Goal: Task Accomplishment & Management: Use online tool/utility

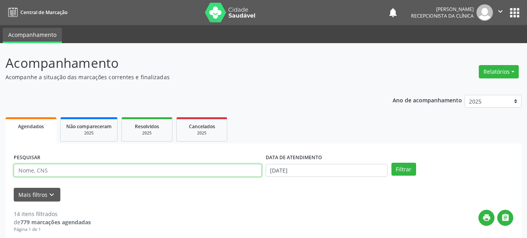
click at [168, 170] on input "text" at bounding box center [138, 170] width 248 height 13
click at [166, 183] on form "PESQUISAR DATA DE ATENDIMENTO [DATE] Filtrar UNIDADE DE REFERÊNCIA Todas as UBS…" at bounding box center [263, 177] width 499 height 50
click at [175, 173] on input "text" at bounding box center [138, 170] width 248 height 13
click at [172, 172] on input "text" at bounding box center [138, 170] width 248 height 13
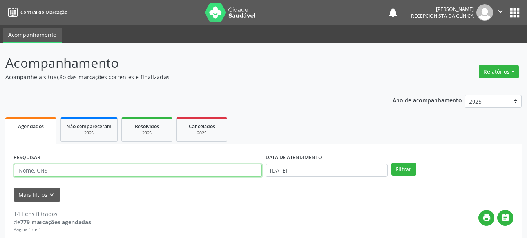
click at [121, 173] on input "text" at bounding box center [138, 170] width 248 height 13
click at [125, 170] on input "text" at bounding box center [138, 170] width 248 height 13
click at [123, 170] on input "text" at bounding box center [138, 170] width 248 height 13
click at [112, 173] on input "text" at bounding box center [138, 170] width 248 height 13
type input "700008438575700"
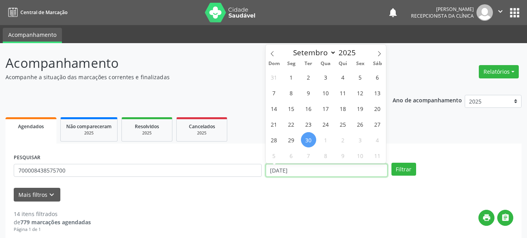
click at [311, 171] on input "[DATE]" at bounding box center [326, 170] width 122 height 13
click at [343, 110] on span "18" at bounding box center [342, 108] width 15 height 15
type input "[DATE]"
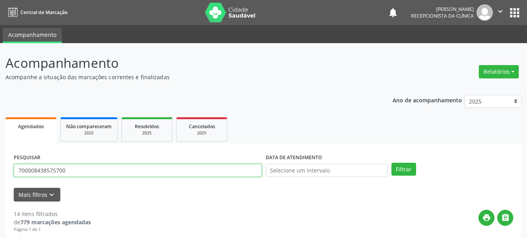
click at [171, 172] on input "700008438575700" at bounding box center [138, 170] width 248 height 13
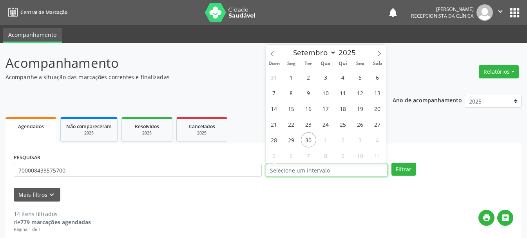
click at [342, 172] on input "text" at bounding box center [326, 170] width 122 height 13
click at [341, 108] on span "18" at bounding box center [342, 108] width 15 height 15
type input "[DATE]"
click at [341, 108] on span "18" at bounding box center [342, 108] width 15 height 15
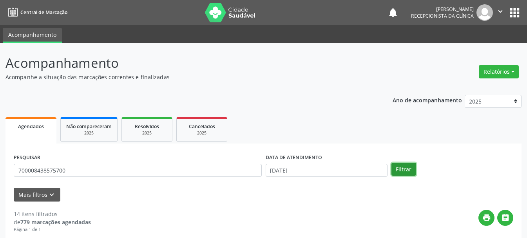
click at [401, 175] on button "Filtrar" at bounding box center [403, 168] width 25 height 13
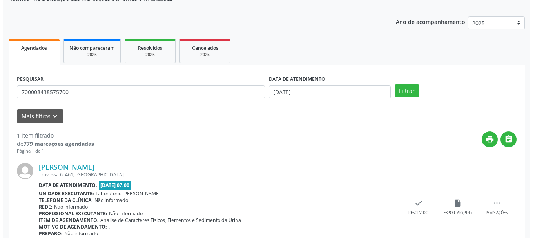
scroll to position [114, 0]
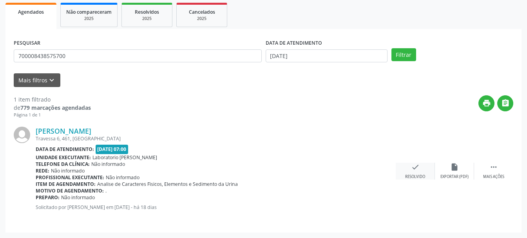
click at [412, 164] on icon "check" at bounding box center [415, 166] width 9 height 9
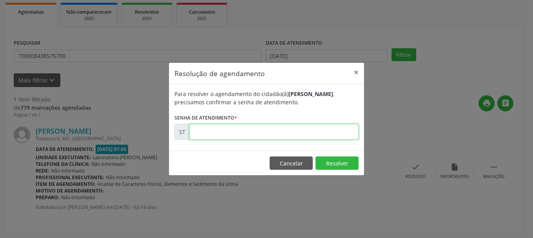
click at [269, 135] on input "text" at bounding box center [273, 132] width 169 height 16
type input "0"
drag, startPoint x: 231, startPoint y: 131, endPoint x: 193, endPoint y: 146, distance: 41.0
click at [193, 146] on div "Para resolver o agendamento do cidadão(ã) [PERSON_NAME] , precisamos confirmar …" at bounding box center [266, 117] width 195 height 66
type input "00022090"
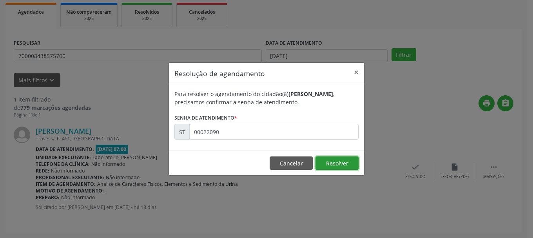
click at [345, 165] on button "Resolver" at bounding box center [336, 162] width 43 height 13
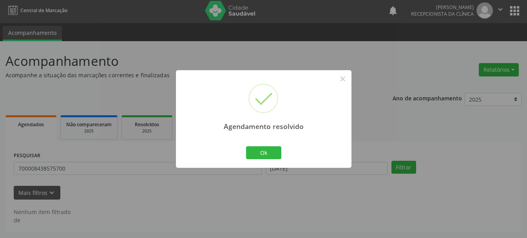
scroll to position [2, 0]
click at [341, 80] on button "×" at bounding box center [342, 78] width 13 height 13
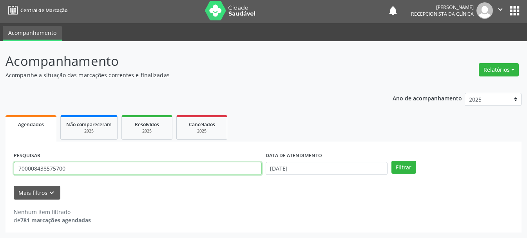
click at [174, 167] on input "700008438575700" at bounding box center [138, 168] width 248 height 13
type input "702307186375519"
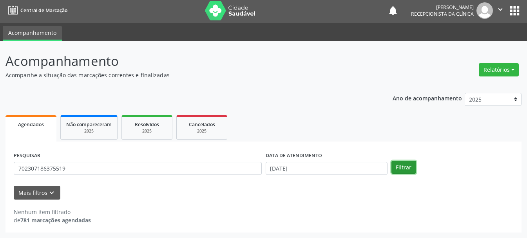
click at [406, 167] on button "Filtrar" at bounding box center [403, 167] width 25 height 13
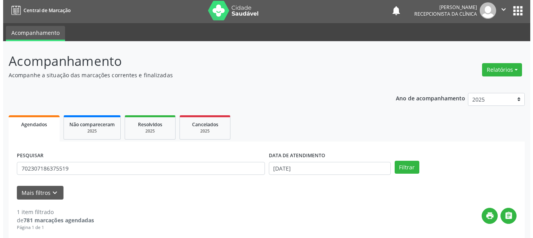
scroll to position [114, 0]
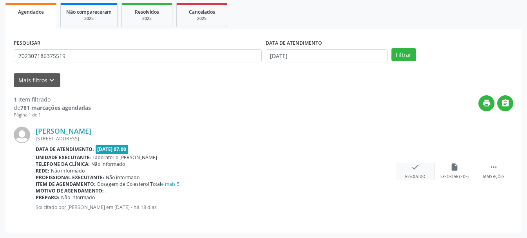
click at [412, 173] on div "check Resolvido" at bounding box center [414, 170] width 39 height 17
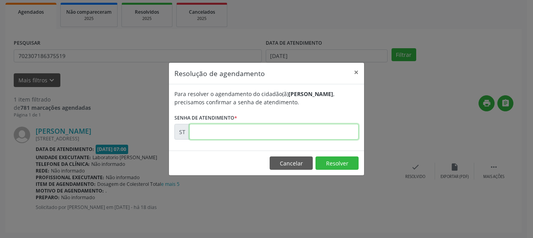
click at [267, 131] on input "text" at bounding box center [273, 132] width 169 height 16
type input "00022009"
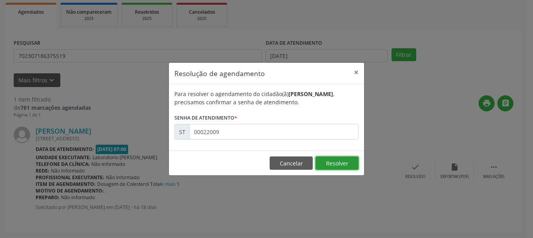
click at [331, 162] on button "Resolver" at bounding box center [336, 162] width 43 height 13
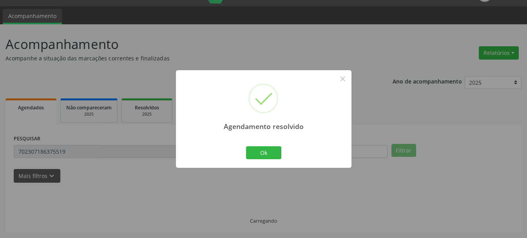
scroll to position [2, 0]
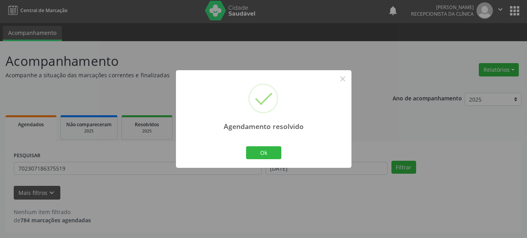
click at [269, 144] on div "Ok Cancel" at bounding box center [263, 152] width 39 height 16
click at [253, 153] on button "Ok" at bounding box center [263, 152] width 35 height 13
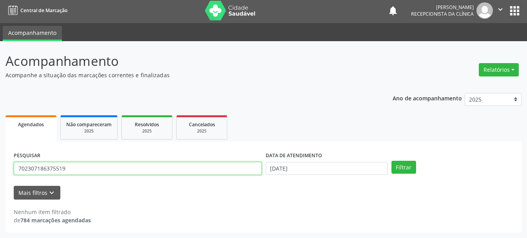
click at [226, 166] on input "702307186375519" at bounding box center [138, 168] width 248 height 13
type input "704100023840850"
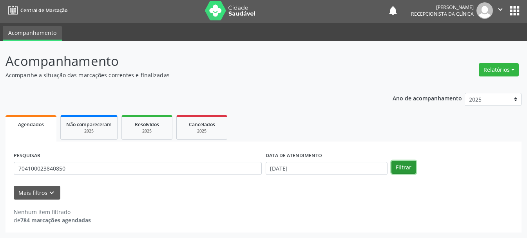
click at [399, 166] on button "Filtrar" at bounding box center [403, 167] width 25 height 13
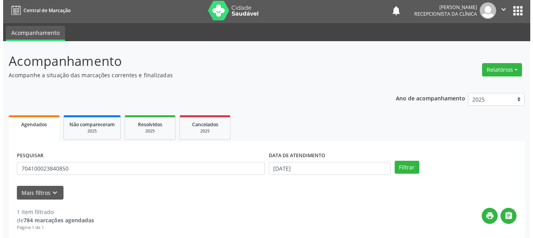
scroll to position [114, 0]
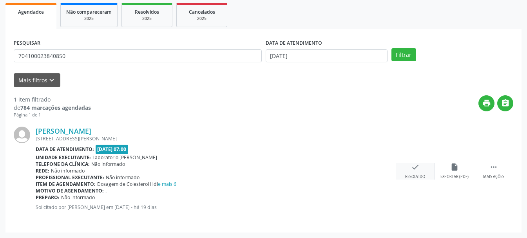
click at [416, 165] on icon "check" at bounding box center [415, 166] width 9 height 9
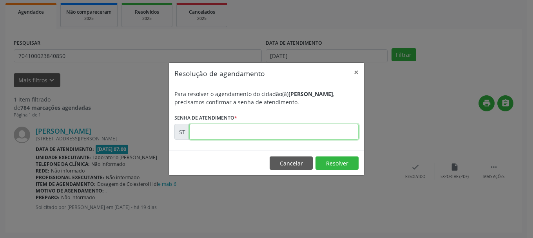
click at [327, 130] on input "text" at bounding box center [273, 132] width 169 height 16
type input "00021898"
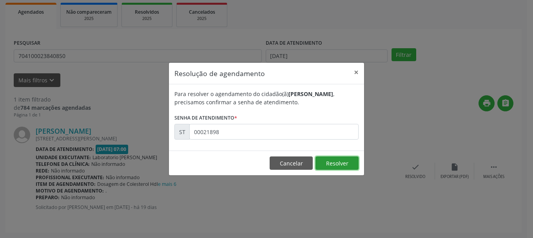
click at [336, 161] on button "Resolver" at bounding box center [336, 162] width 43 height 13
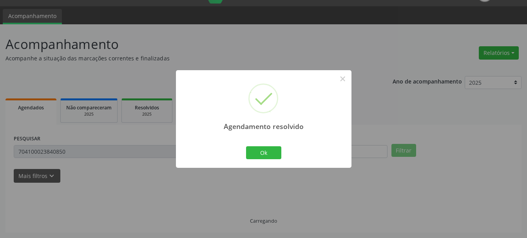
scroll to position [2, 0]
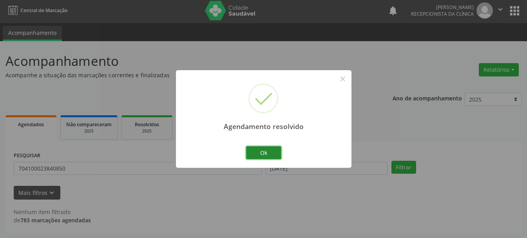
click at [261, 150] on button "Ok" at bounding box center [263, 152] width 35 height 13
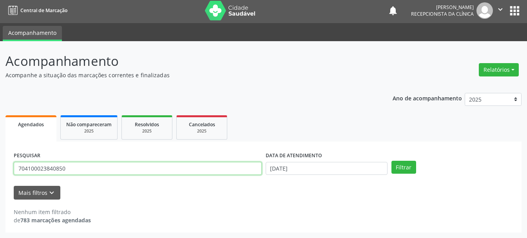
click at [171, 174] on input "704100023840850" at bounding box center [138, 168] width 248 height 13
type input "703000824613278"
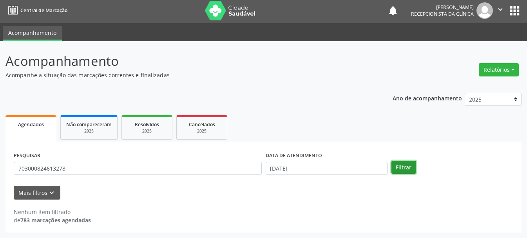
click at [412, 170] on button "Filtrar" at bounding box center [403, 167] width 25 height 13
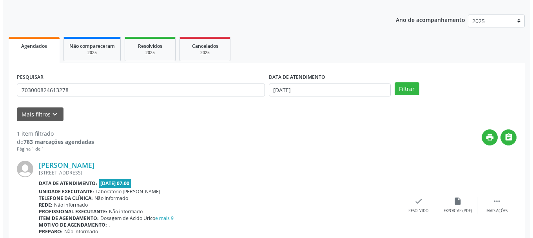
scroll to position [114, 0]
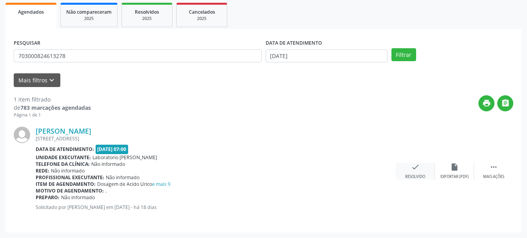
click at [414, 172] on div "check Resolvido" at bounding box center [414, 170] width 39 height 17
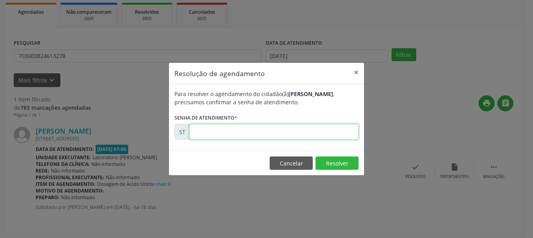
click at [304, 130] on input "text" at bounding box center [273, 132] width 169 height 16
type input "00022081"
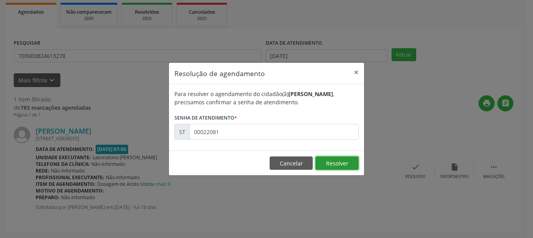
click at [327, 163] on button "Resolver" at bounding box center [336, 162] width 43 height 13
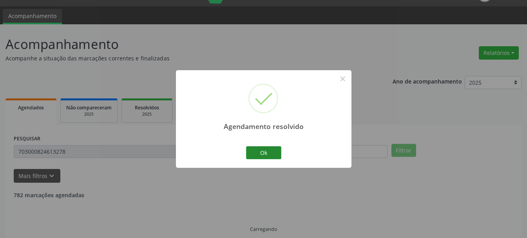
scroll to position [2, 0]
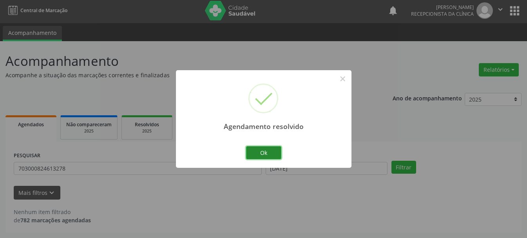
click at [256, 146] on button "Ok" at bounding box center [263, 152] width 35 height 13
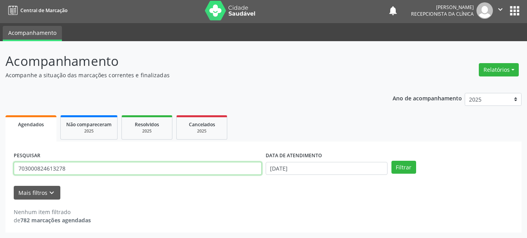
click at [241, 171] on input "703000824613278" at bounding box center [138, 168] width 248 height 13
type input "7"
type input "898003734891231"
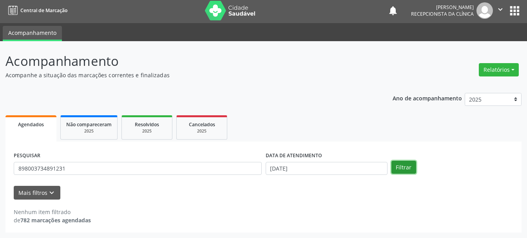
click at [403, 168] on button "Filtrar" at bounding box center [403, 167] width 25 height 13
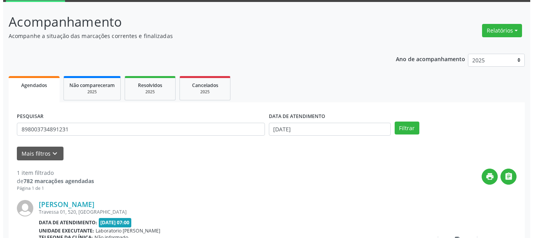
scroll to position [114, 0]
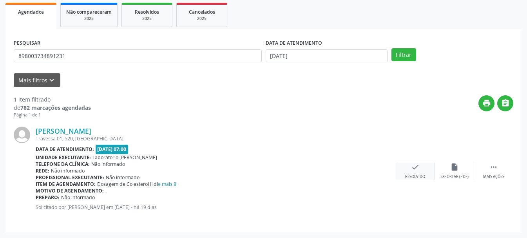
click at [411, 170] on icon "check" at bounding box center [415, 166] width 9 height 9
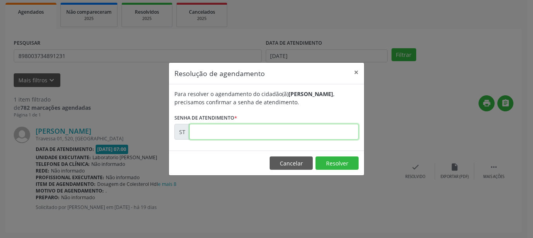
click at [291, 130] on input "text" at bounding box center [273, 132] width 169 height 16
type input "00021903"
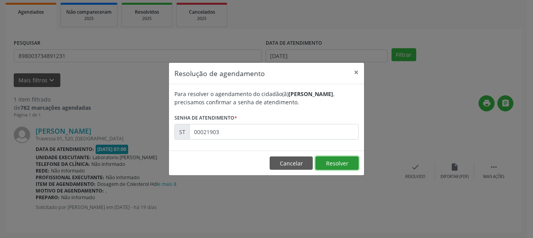
click at [334, 163] on button "Resolver" at bounding box center [336, 162] width 43 height 13
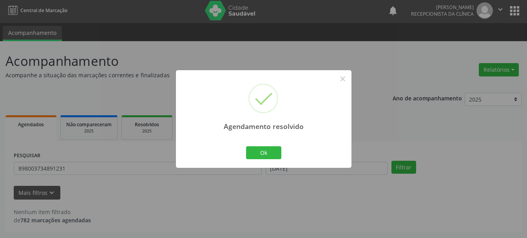
scroll to position [2, 0]
click at [264, 150] on button "Ok" at bounding box center [263, 152] width 35 height 13
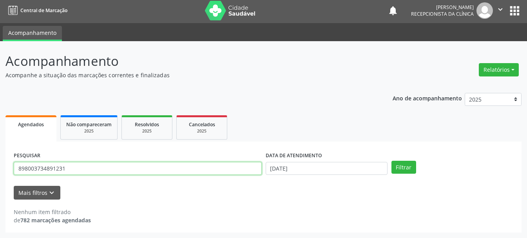
click at [164, 168] on input "898003734891231" at bounding box center [138, 168] width 248 height 13
type input "8"
type input "1"
type input "704206755195583"
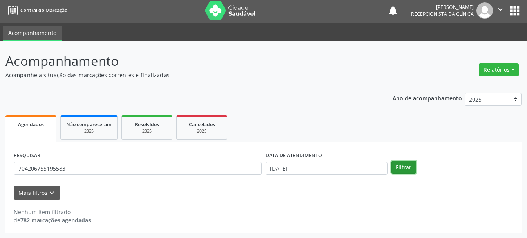
click at [403, 166] on button "Filtrar" at bounding box center [403, 167] width 25 height 13
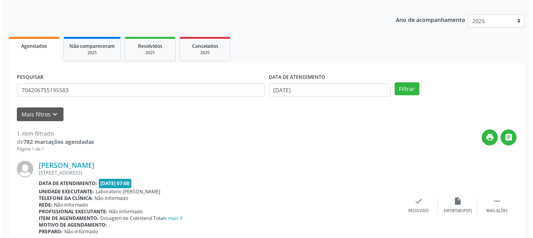
scroll to position [114, 0]
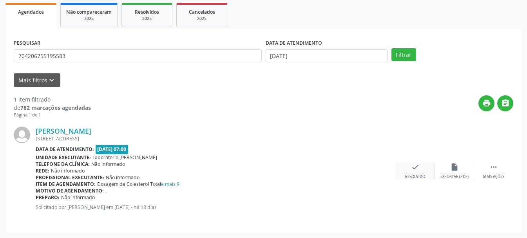
click at [415, 173] on div "check Resolvido" at bounding box center [414, 170] width 39 height 17
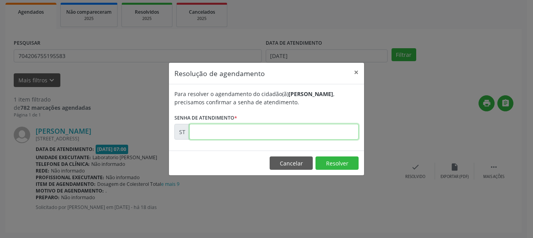
click at [248, 133] on input "text" at bounding box center [273, 132] width 169 height 16
type input "00022027"
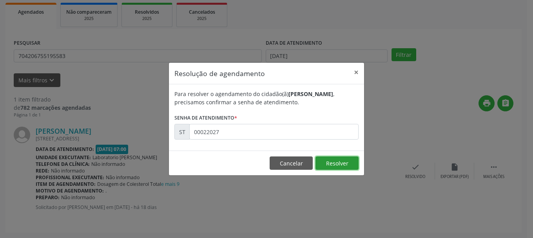
click at [338, 157] on button "Resolver" at bounding box center [336, 162] width 43 height 13
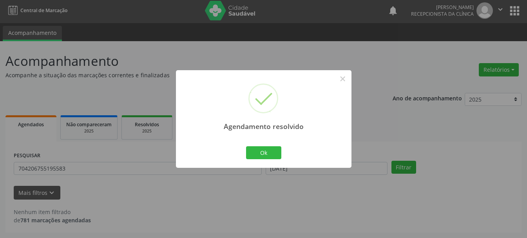
scroll to position [2, 0]
click at [267, 148] on button "Ok" at bounding box center [263, 152] width 35 height 13
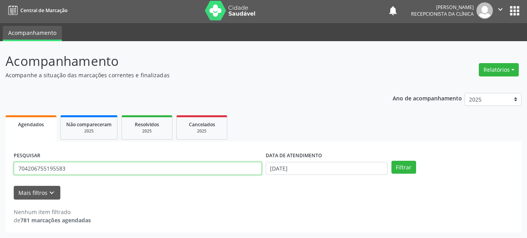
click at [198, 171] on input "704206755195583" at bounding box center [138, 168] width 248 height 13
type input "7"
type input "898002996820829"
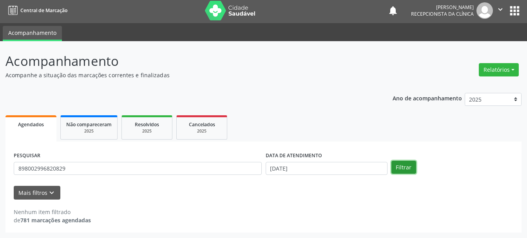
click at [395, 165] on button "Filtrar" at bounding box center [403, 167] width 25 height 13
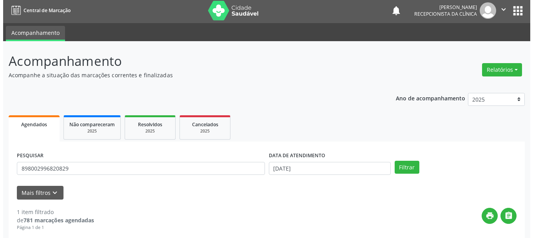
scroll to position [114, 0]
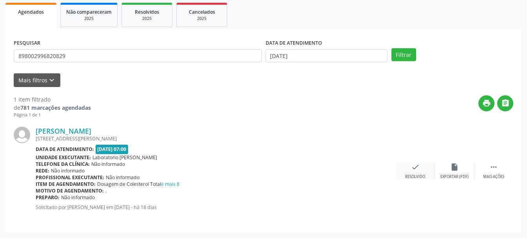
click at [426, 175] on div "check Resolvido" at bounding box center [414, 170] width 39 height 17
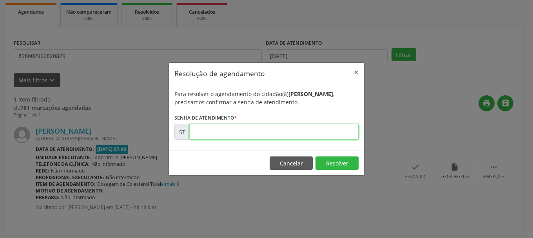
click at [271, 134] on input "text" at bounding box center [273, 132] width 169 height 16
type input "00022048"
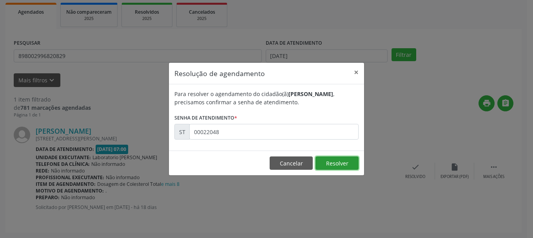
click at [334, 163] on button "Resolver" at bounding box center [336, 162] width 43 height 13
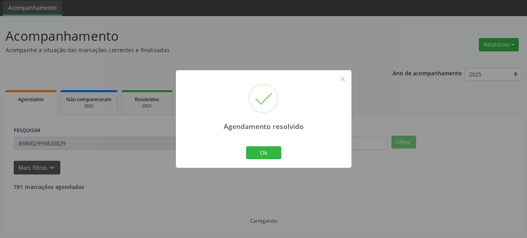
scroll to position [2, 0]
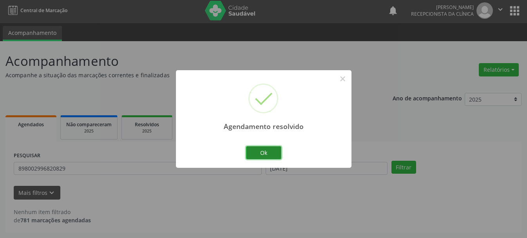
click at [271, 148] on button "Ok" at bounding box center [263, 152] width 35 height 13
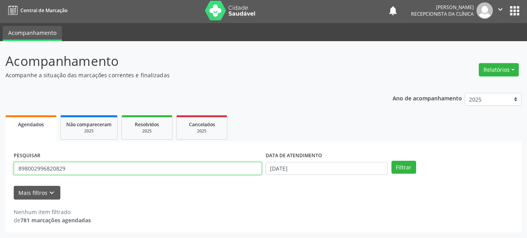
click at [166, 170] on input "898002996820829" at bounding box center [138, 168] width 248 height 13
type input "8"
type input "701808276821575"
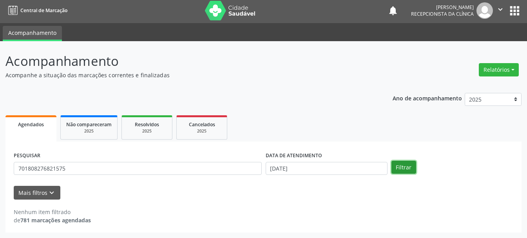
click at [392, 168] on button "Filtrar" at bounding box center [403, 167] width 25 height 13
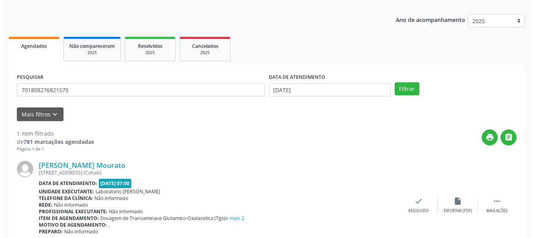
scroll to position [114, 0]
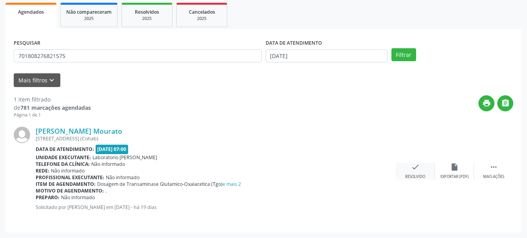
click at [411, 167] on icon "check" at bounding box center [415, 166] width 9 height 9
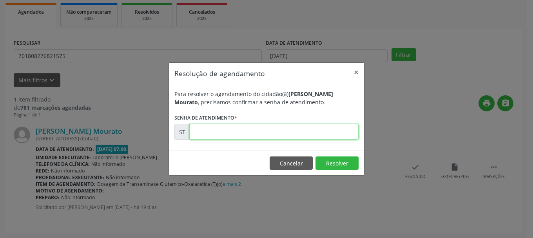
click at [290, 126] on input "text" at bounding box center [273, 132] width 169 height 16
type input "00021941"
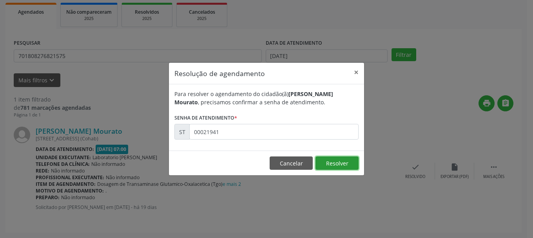
click at [323, 159] on button "Resolver" at bounding box center [336, 162] width 43 height 13
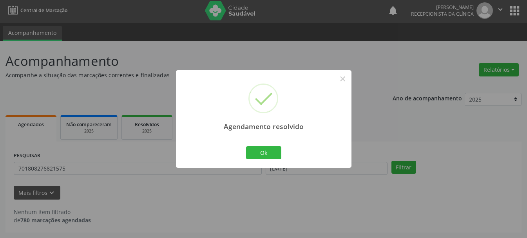
scroll to position [2, 0]
click at [265, 157] on button "Ok" at bounding box center [263, 152] width 35 height 13
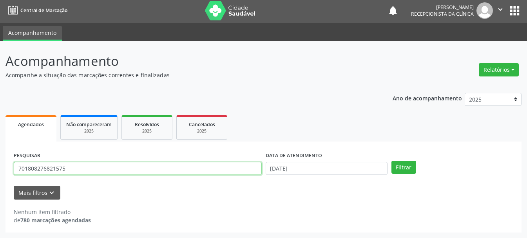
click at [236, 167] on input "701808276821575" at bounding box center [138, 168] width 248 height 13
type input "700703498403980"
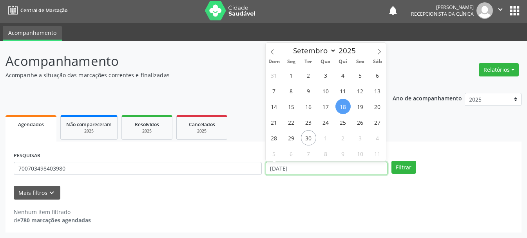
click at [287, 170] on input "[DATE]" at bounding box center [326, 168] width 122 height 13
click at [326, 110] on span "17" at bounding box center [325, 106] width 15 height 15
type input "[DATE]"
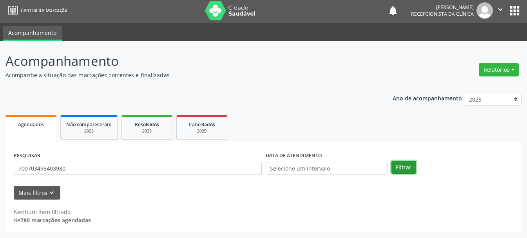
click at [397, 167] on button "Filtrar" at bounding box center [403, 167] width 25 height 13
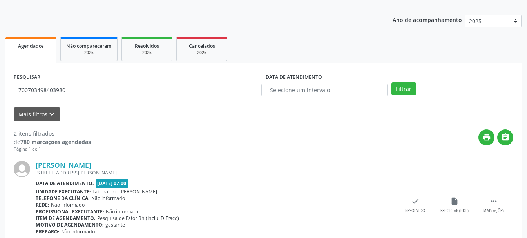
scroll to position [119, 0]
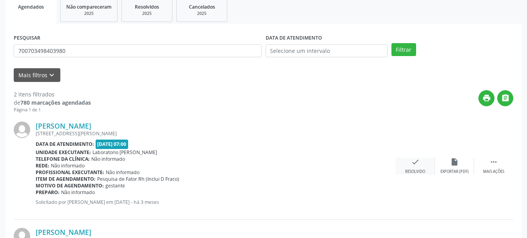
click at [409, 165] on div "check Resolvido" at bounding box center [414, 165] width 39 height 17
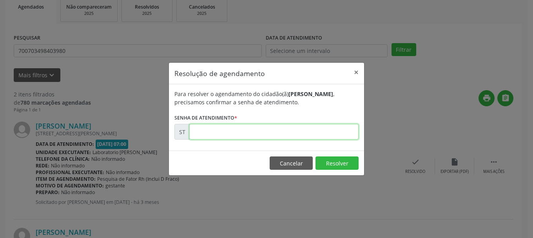
click at [280, 128] on input "text" at bounding box center [273, 132] width 169 height 16
type input "00022052"
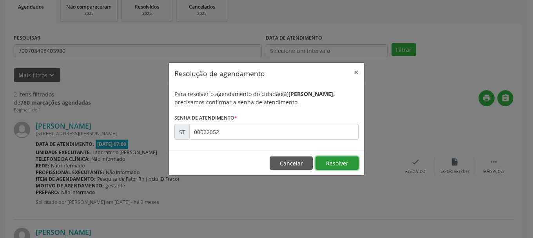
click at [327, 162] on button "Resolver" at bounding box center [336, 162] width 43 height 13
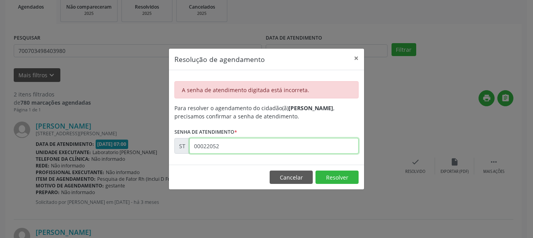
click at [272, 144] on input "00022052" at bounding box center [273, 146] width 169 height 16
click at [229, 148] on input "00022052" at bounding box center [273, 146] width 169 height 16
click at [357, 56] on button "×" at bounding box center [356, 58] width 16 height 19
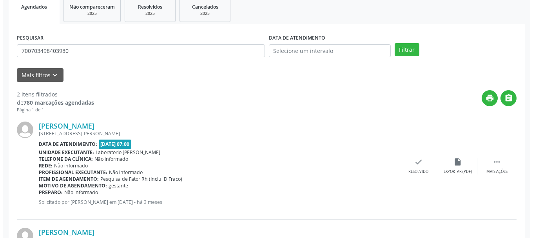
scroll to position [220, 0]
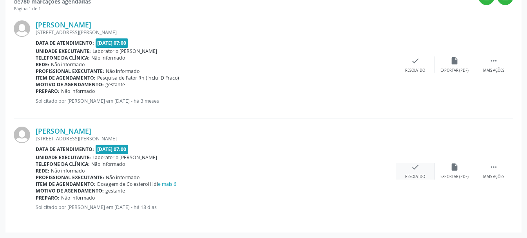
click at [426, 177] on div "check Resolvido" at bounding box center [414, 170] width 39 height 17
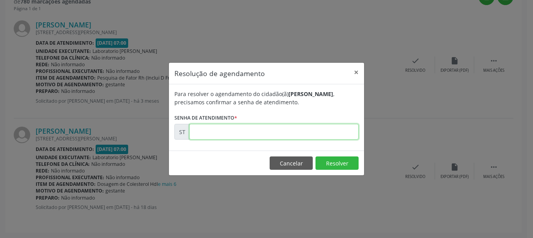
click at [253, 128] on input "text" at bounding box center [273, 132] width 169 height 16
type input "00022052"
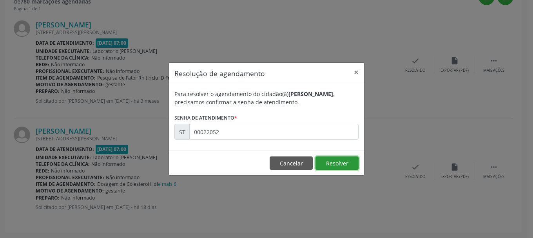
click at [335, 166] on button "Resolver" at bounding box center [336, 162] width 43 height 13
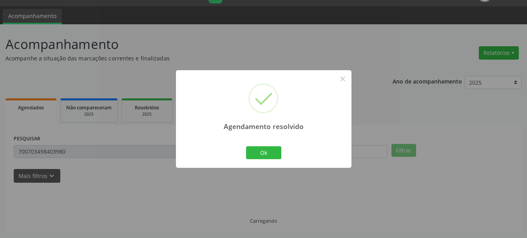
scroll to position [114, 0]
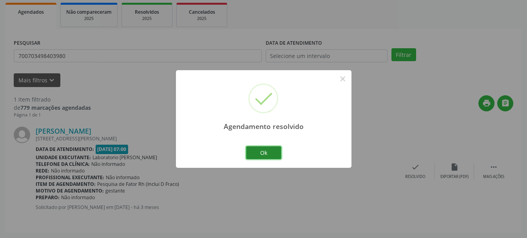
click at [256, 150] on button "Ok" at bounding box center [263, 152] width 35 height 13
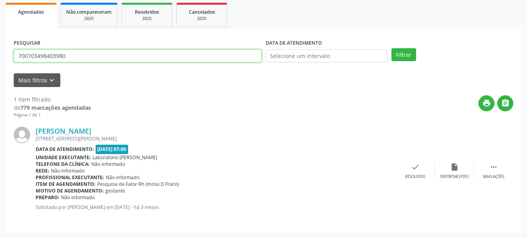
click at [106, 52] on input "700703498403980" at bounding box center [138, 55] width 248 height 13
type input "7"
type input "200403987350007"
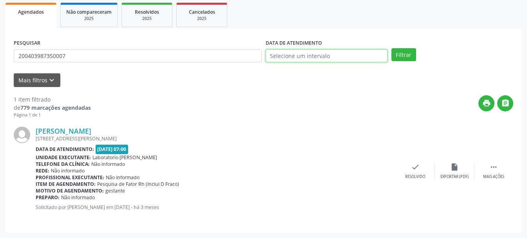
click at [274, 54] on input "text" at bounding box center [326, 55] width 122 height 13
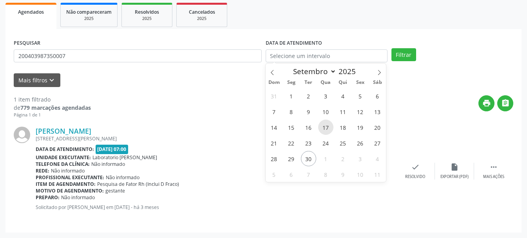
click at [332, 128] on span "17" at bounding box center [325, 126] width 15 height 15
type input "[DATE]"
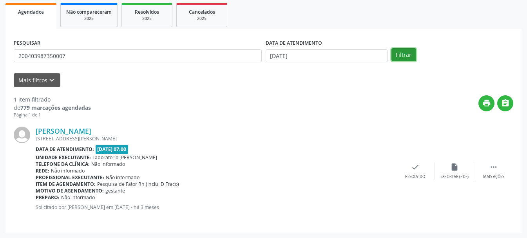
click at [412, 58] on button "Filtrar" at bounding box center [403, 54] width 25 height 13
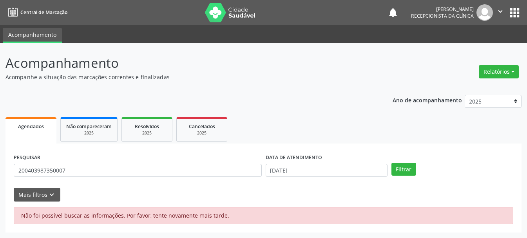
scroll to position [0, 0]
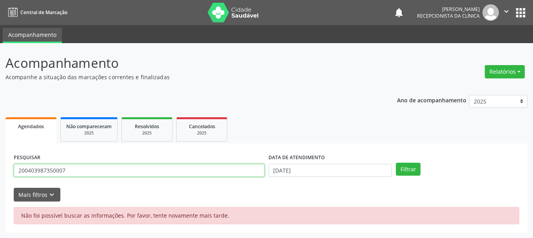
click at [138, 168] on input "200403987350007" at bounding box center [139, 170] width 251 height 13
click at [42, 168] on input "200403987350007" at bounding box center [139, 170] width 251 height 13
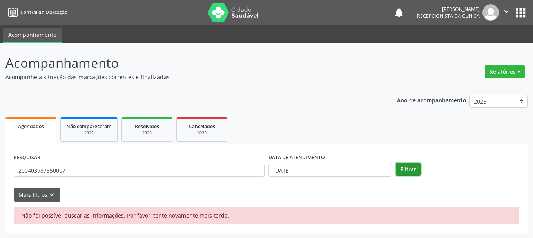
click at [413, 172] on button "Filtrar" at bounding box center [407, 168] width 25 height 13
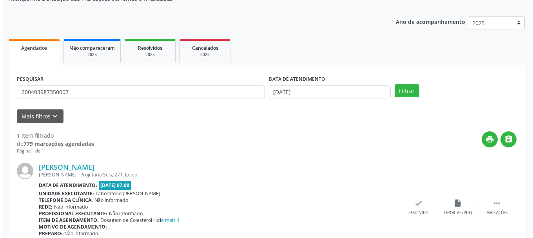
scroll to position [114, 0]
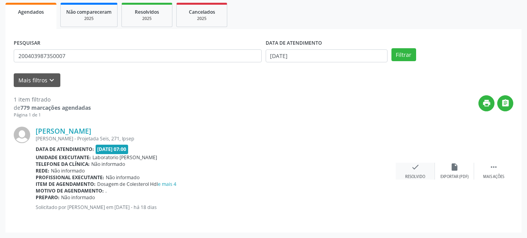
click at [413, 174] on div "Resolvido" at bounding box center [415, 176] width 20 height 5
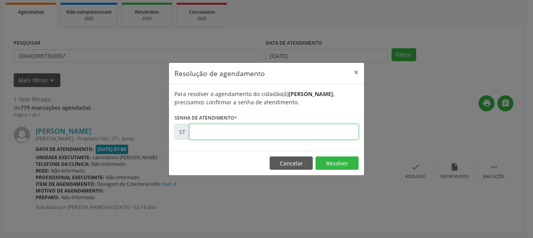
click at [311, 136] on input "text" at bounding box center [273, 132] width 169 height 16
type input "00022120"
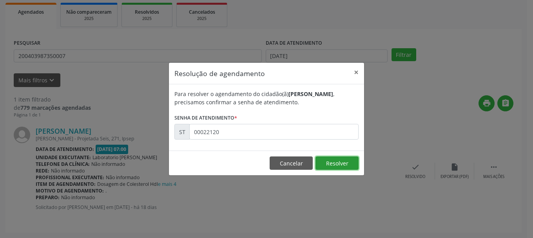
click at [336, 166] on button "Resolver" at bounding box center [336, 162] width 43 height 13
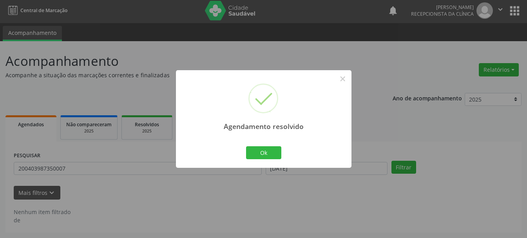
scroll to position [2, 0]
click at [345, 79] on button "×" at bounding box center [342, 78] width 13 height 13
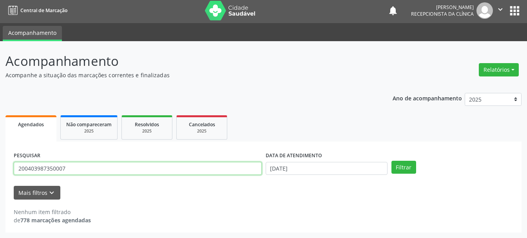
click at [123, 167] on input "200403987350007" at bounding box center [138, 168] width 248 height 13
type input "2"
type input "702008393496684"
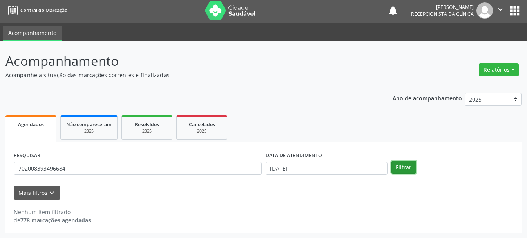
click at [403, 164] on button "Filtrar" at bounding box center [403, 167] width 25 height 13
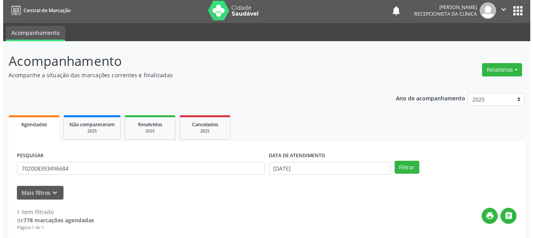
scroll to position [114, 0]
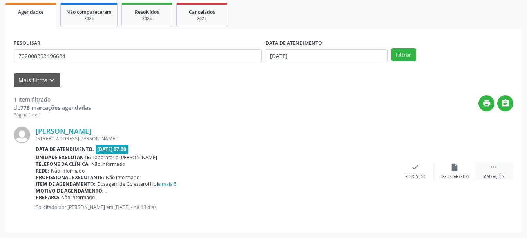
click at [495, 169] on icon "" at bounding box center [493, 166] width 9 height 9
click at [295, 175] on div "Resolvido" at bounding box center [297, 176] width 20 height 5
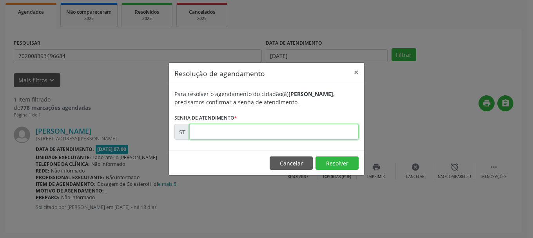
click at [206, 135] on input "text" at bounding box center [273, 132] width 169 height 16
type input "00022111"
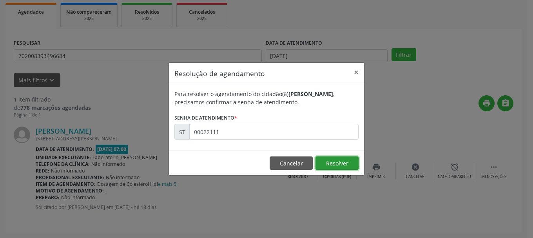
click at [341, 161] on button "Resolver" at bounding box center [336, 162] width 43 height 13
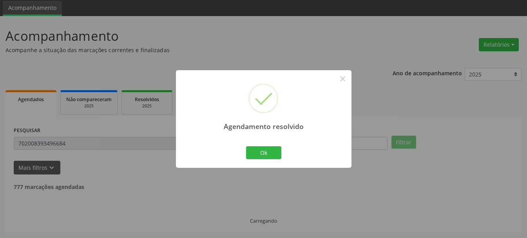
scroll to position [2, 0]
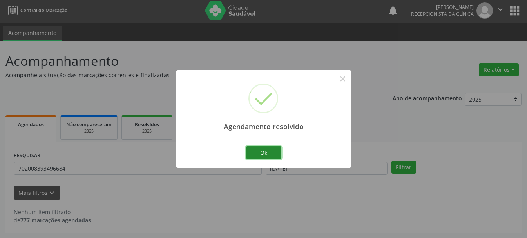
click at [274, 150] on button "Ok" at bounding box center [263, 152] width 35 height 13
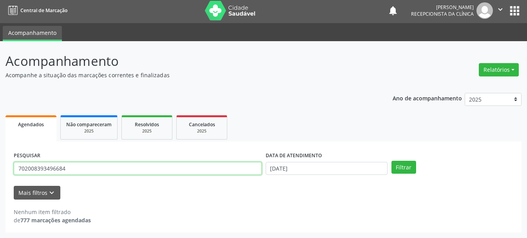
click at [126, 168] on input "702008393496684" at bounding box center [138, 168] width 248 height 13
type input "702006345639088"
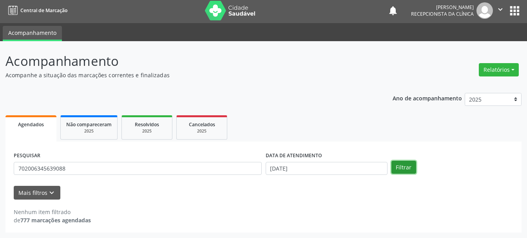
click at [406, 169] on button "Filtrar" at bounding box center [403, 167] width 25 height 13
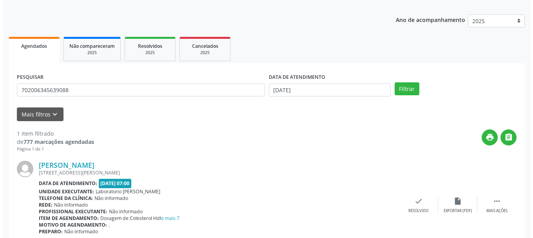
scroll to position [114, 0]
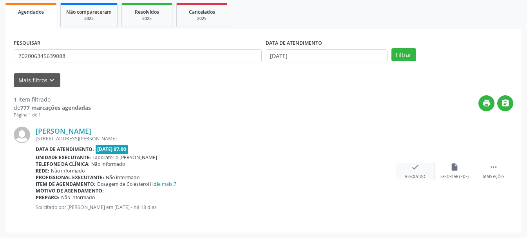
click at [419, 173] on div "check Resolvido" at bounding box center [414, 170] width 39 height 17
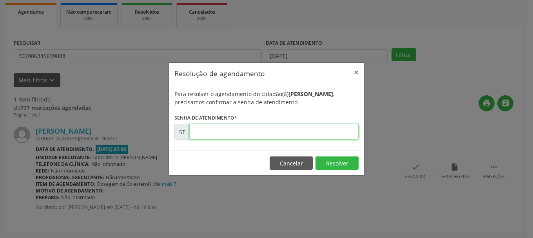
click at [246, 127] on input "text" at bounding box center [273, 132] width 169 height 16
type input "00022096"
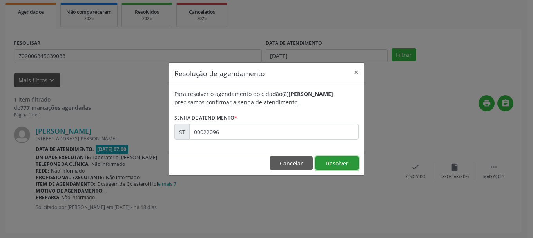
click at [346, 167] on button "Resolver" at bounding box center [336, 162] width 43 height 13
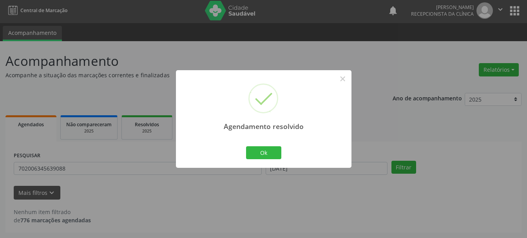
scroll to position [2, 0]
click at [254, 153] on button "Ok" at bounding box center [263, 152] width 35 height 13
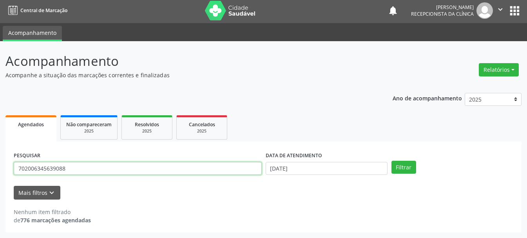
click at [177, 162] on input "702006345639088" at bounding box center [138, 168] width 248 height 13
type input "700604443854966"
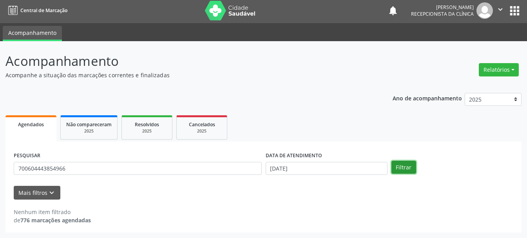
click at [409, 170] on button "Filtrar" at bounding box center [403, 167] width 25 height 13
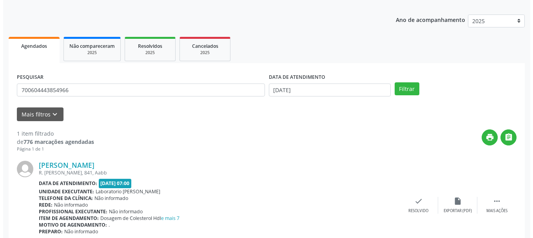
scroll to position [114, 0]
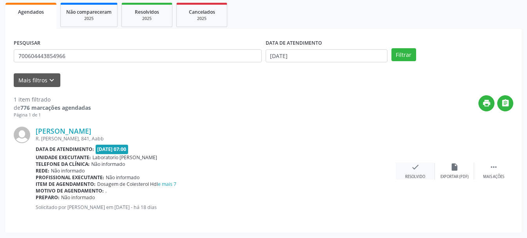
click at [414, 172] on div "check Resolvido" at bounding box center [414, 170] width 39 height 17
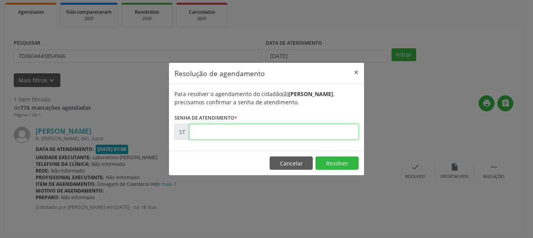
click at [314, 135] on input "text" at bounding box center [273, 132] width 169 height 16
type input "00022092"
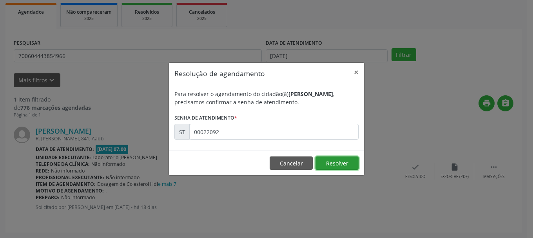
click at [348, 166] on button "Resolver" at bounding box center [336, 162] width 43 height 13
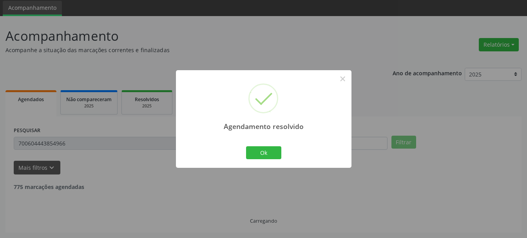
scroll to position [2, 0]
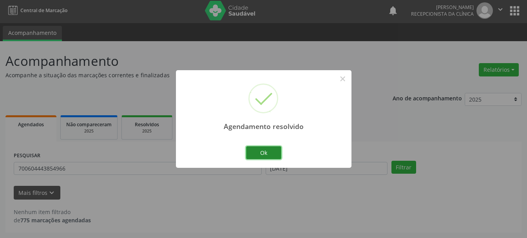
click at [275, 157] on button "Ok" at bounding box center [263, 152] width 35 height 13
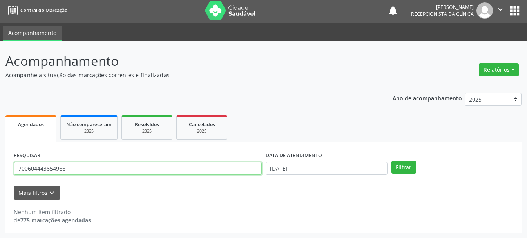
click at [225, 165] on input "700604443854966" at bounding box center [138, 168] width 248 height 13
type input "7"
type input "700508724371157"
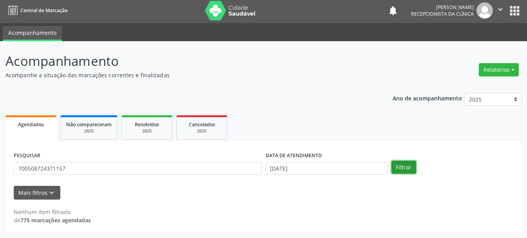
click at [404, 164] on button "Filtrar" at bounding box center [403, 167] width 25 height 13
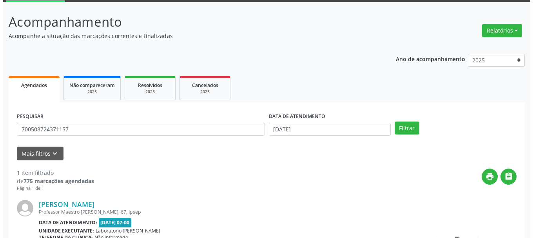
scroll to position [114, 0]
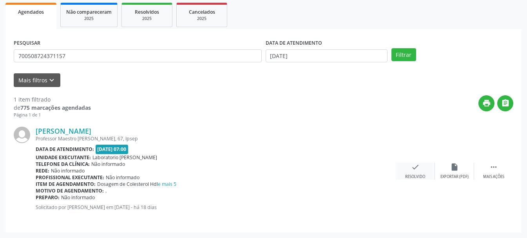
click at [411, 171] on icon "check" at bounding box center [415, 166] width 9 height 9
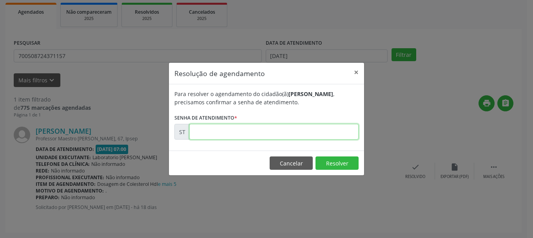
click at [251, 132] on input "text" at bounding box center [273, 132] width 169 height 16
type input "00022084"
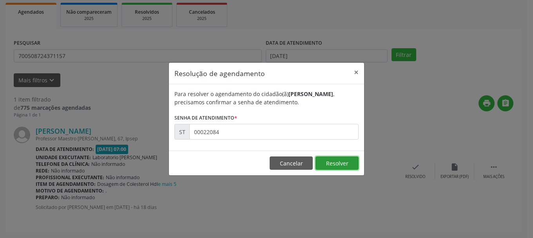
click at [338, 164] on button "Resolver" at bounding box center [336, 162] width 43 height 13
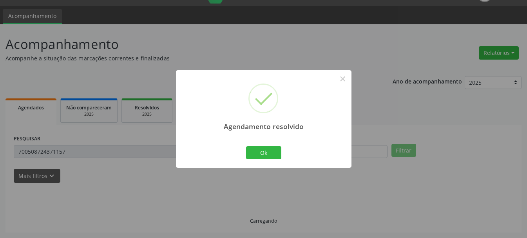
scroll to position [2, 0]
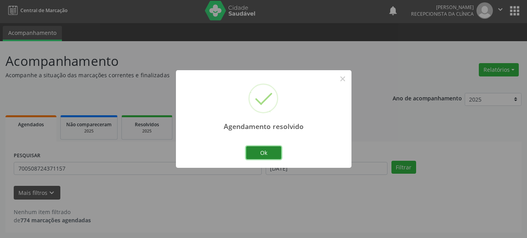
click at [271, 151] on button "Ok" at bounding box center [263, 152] width 35 height 13
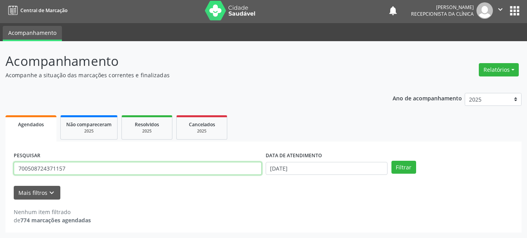
click at [212, 165] on input "700508724371157" at bounding box center [138, 168] width 248 height 13
type input "7"
type input "700803980081688"
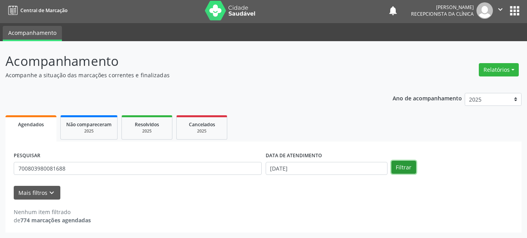
click at [396, 165] on button "Filtrar" at bounding box center [403, 167] width 25 height 13
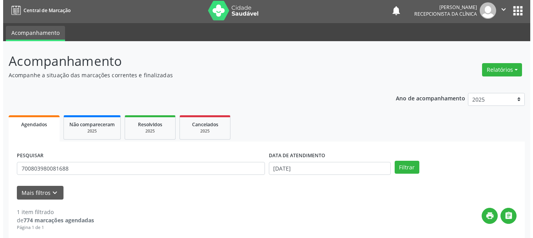
scroll to position [114, 0]
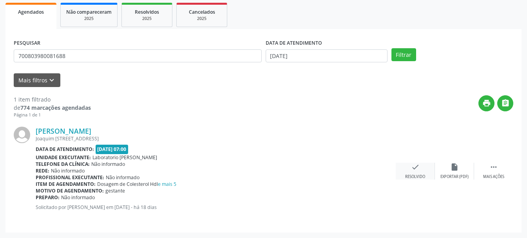
click at [411, 170] on icon "check" at bounding box center [415, 166] width 9 height 9
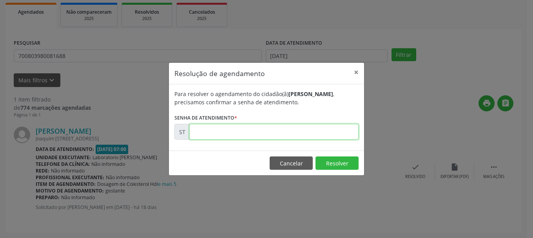
click at [287, 133] on input "text" at bounding box center [273, 132] width 169 height 16
type input "00022068"
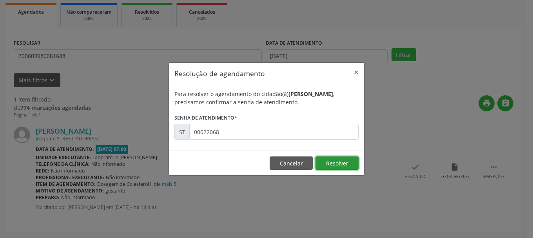
click at [333, 161] on button "Resolver" at bounding box center [336, 162] width 43 height 13
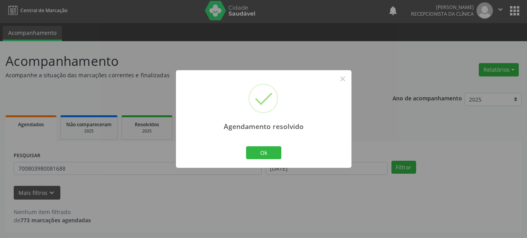
scroll to position [2, 0]
click at [266, 150] on button "Ok" at bounding box center [263, 152] width 35 height 13
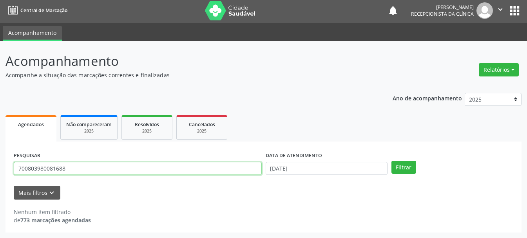
click at [139, 166] on input "700803980081688" at bounding box center [138, 168] width 248 height 13
type input "702405523247925"
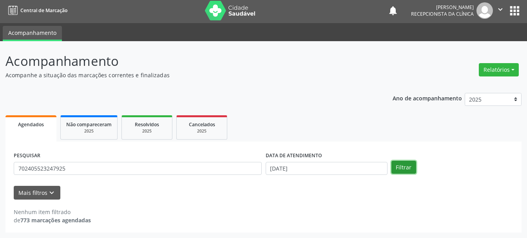
click at [413, 169] on button "Filtrar" at bounding box center [403, 167] width 25 height 13
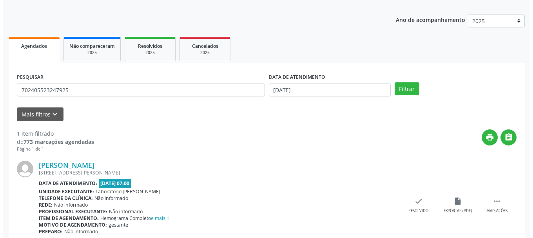
scroll to position [114, 0]
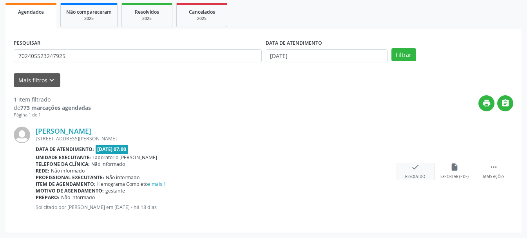
click at [411, 170] on icon "check" at bounding box center [415, 166] width 9 height 9
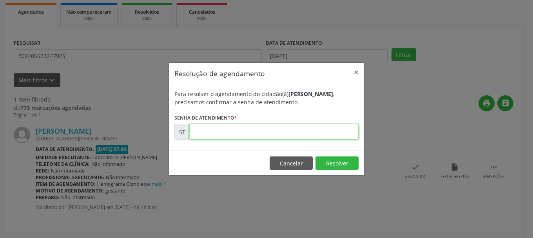
click at [258, 132] on input "text" at bounding box center [273, 132] width 169 height 16
type input "00022063"
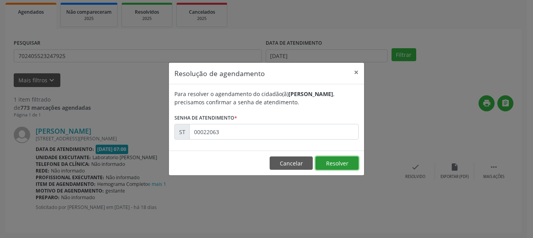
click at [339, 168] on button "Resolver" at bounding box center [336, 162] width 43 height 13
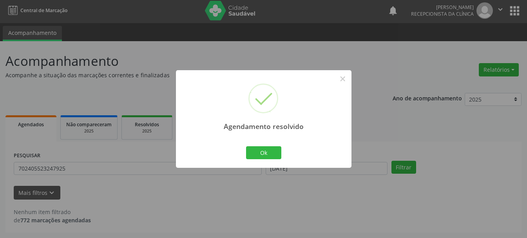
scroll to position [2, 0]
click at [267, 154] on button "Ok" at bounding box center [263, 152] width 35 height 13
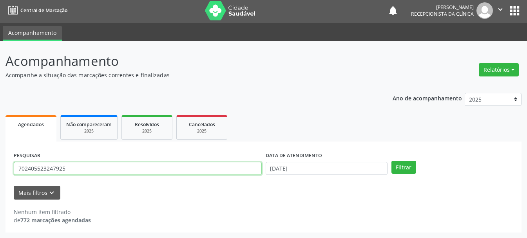
click at [181, 173] on input "702405523247925" at bounding box center [138, 168] width 248 height 13
type input "7"
type input "898004088148209"
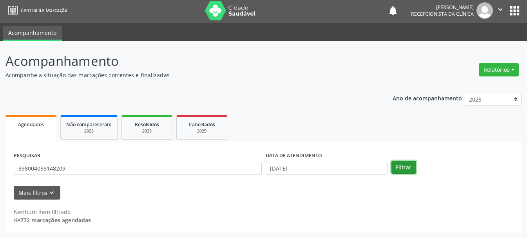
click at [401, 169] on button "Filtrar" at bounding box center [403, 167] width 25 height 13
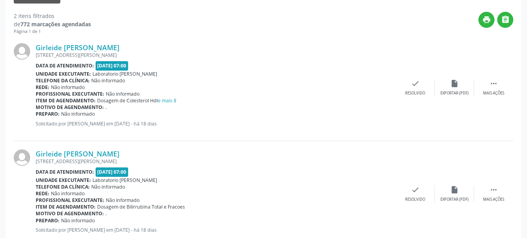
scroll to position [220, 0]
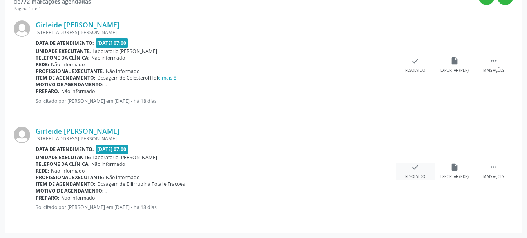
click at [409, 164] on div "check Resolvido" at bounding box center [414, 170] width 39 height 17
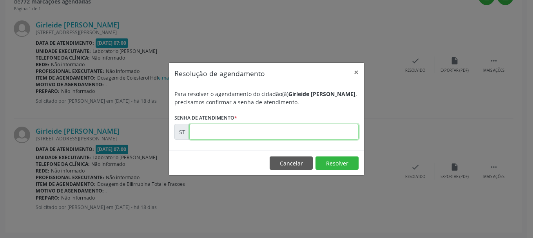
click at [299, 134] on input "text" at bounding box center [273, 132] width 169 height 16
type input "00022102"
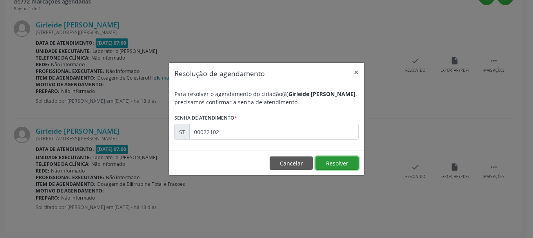
click at [330, 158] on button "Resolver" at bounding box center [336, 162] width 43 height 13
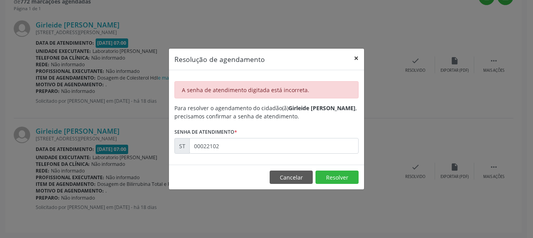
click at [354, 58] on button "×" at bounding box center [356, 58] width 16 height 19
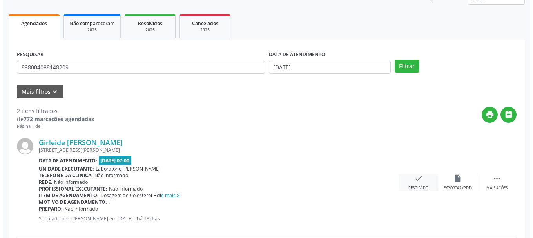
scroll to position [142, 0]
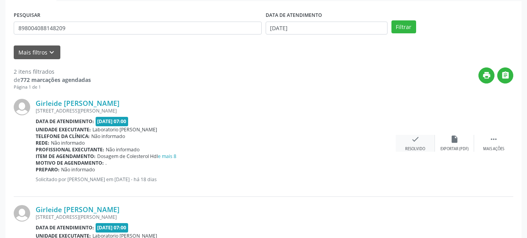
click at [421, 143] on div "check Resolvido" at bounding box center [414, 143] width 39 height 17
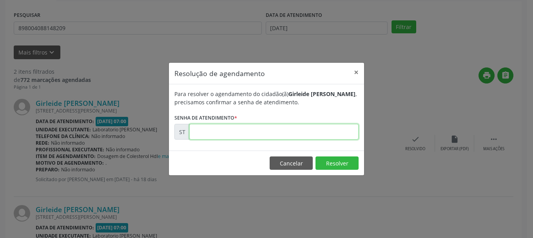
click at [319, 130] on input "text" at bounding box center [273, 132] width 169 height 16
type input "00022102"
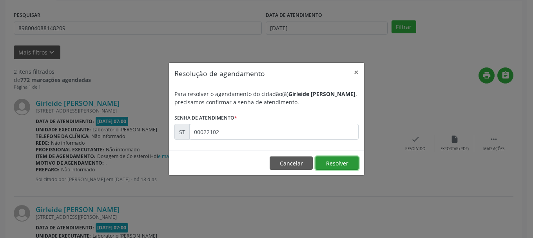
click at [345, 161] on button "Resolver" at bounding box center [336, 162] width 43 height 13
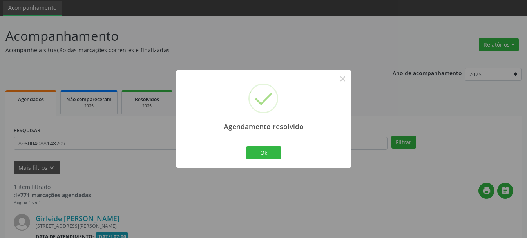
scroll to position [114, 0]
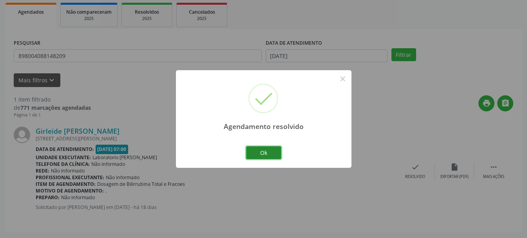
click at [267, 146] on button "Ok" at bounding box center [263, 152] width 35 height 13
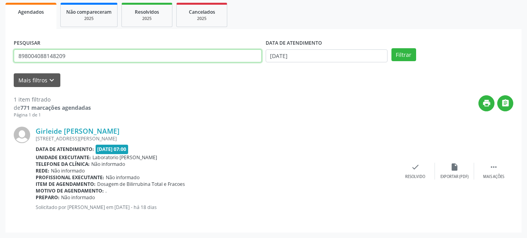
click at [130, 59] on input "898004088148209" at bounding box center [138, 55] width 248 height 13
type input "898004088148209"
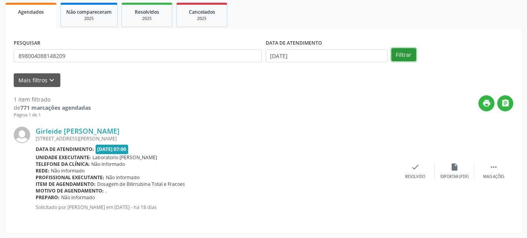
click at [405, 56] on button "Filtrar" at bounding box center [403, 54] width 25 height 13
click at [401, 52] on button "Filtrar" at bounding box center [403, 54] width 25 height 13
click at [416, 169] on icon "check" at bounding box center [415, 166] width 9 height 9
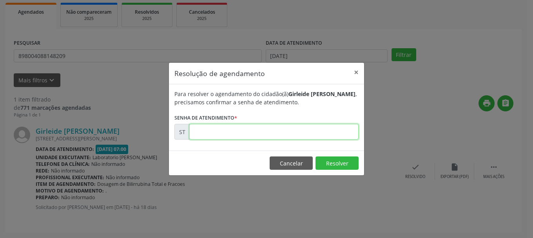
click at [258, 131] on input "text" at bounding box center [273, 132] width 169 height 16
type input "00022108"
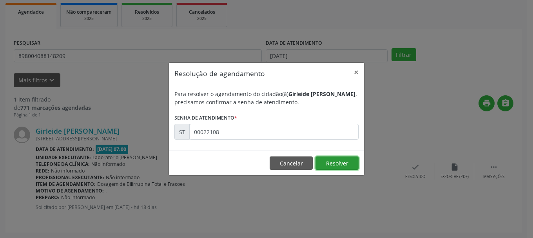
click at [332, 158] on button "Resolver" at bounding box center [336, 162] width 43 height 13
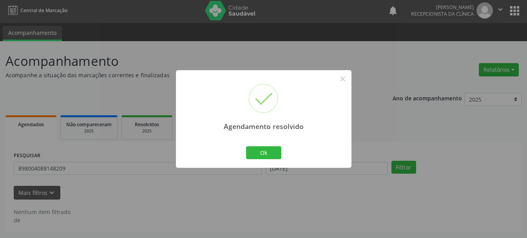
scroll to position [2, 0]
click at [259, 152] on button "Ok" at bounding box center [263, 152] width 35 height 13
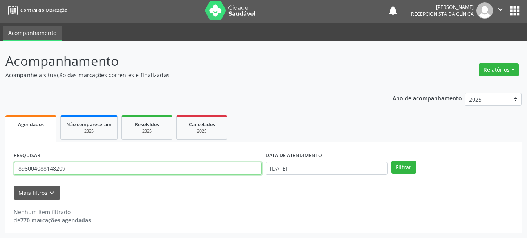
click at [141, 168] on input "898004088148209" at bounding box center [138, 168] width 248 height 13
type input "8"
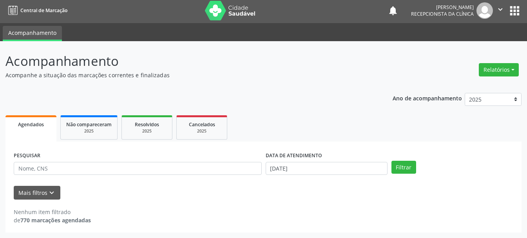
click at [492, 6] on div "[PERSON_NAME] Recepcionista da clínica" at bounding box center [452, 10] width 82 height 16
click at [497, 9] on icon "" at bounding box center [500, 9] width 9 height 9
click at [475, 45] on link "Sair" at bounding box center [480, 45] width 54 height 11
